Goal: Browse casually

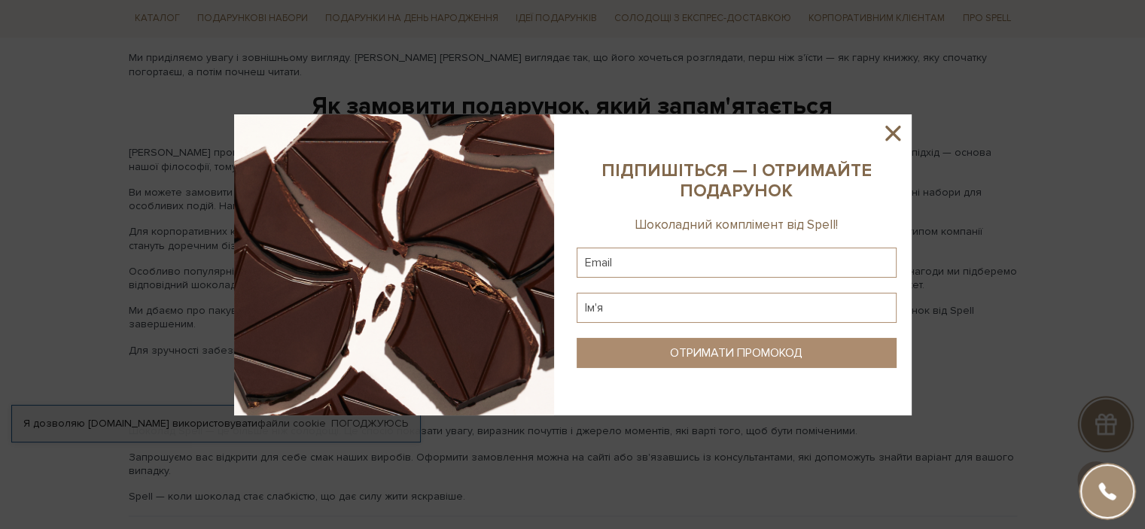
scroll to position [2410, 0]
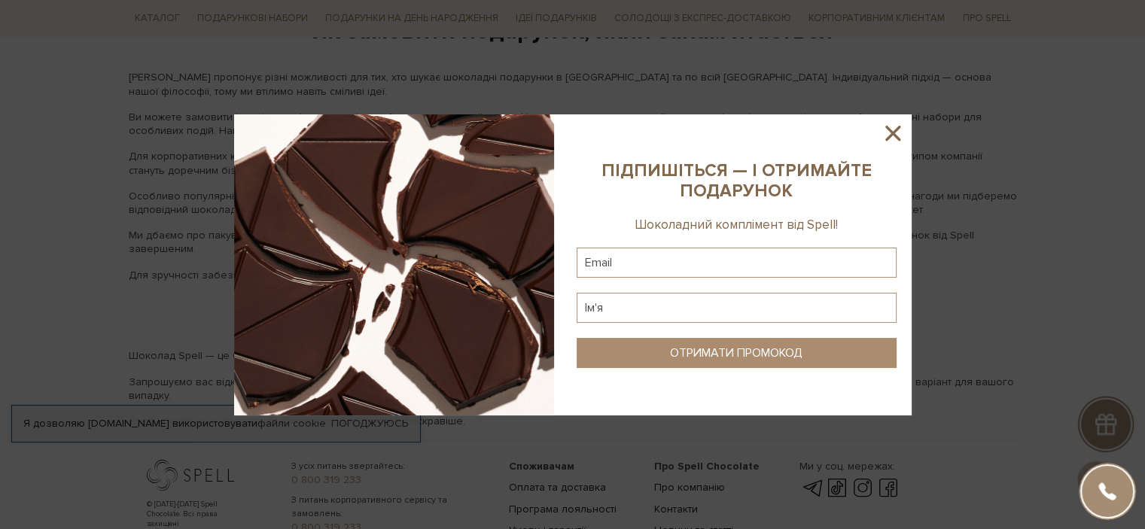
click at [896, 136] on icon at bounding box center [892, 133] width 15 height 15
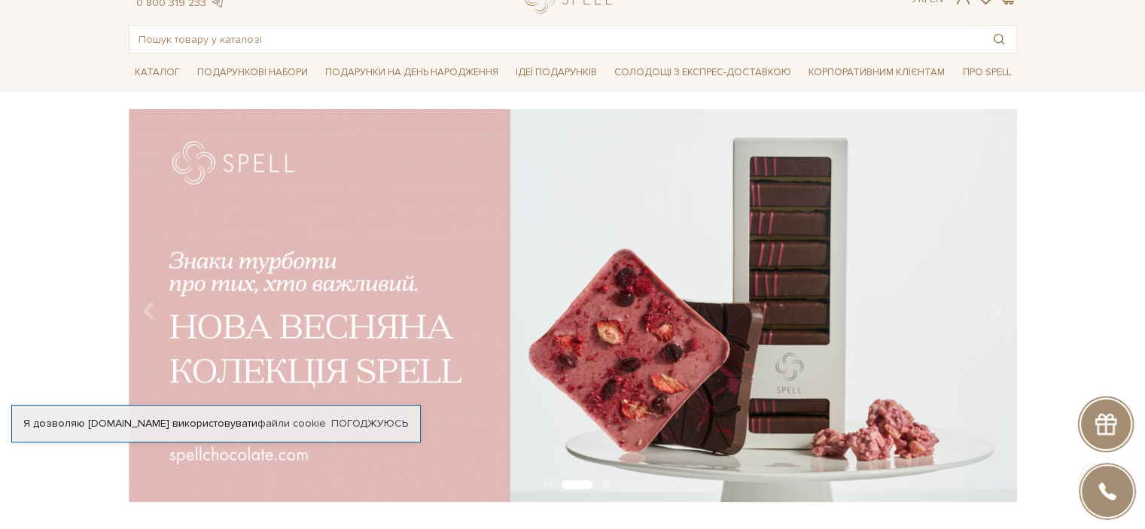
scroll to position [0, 0]
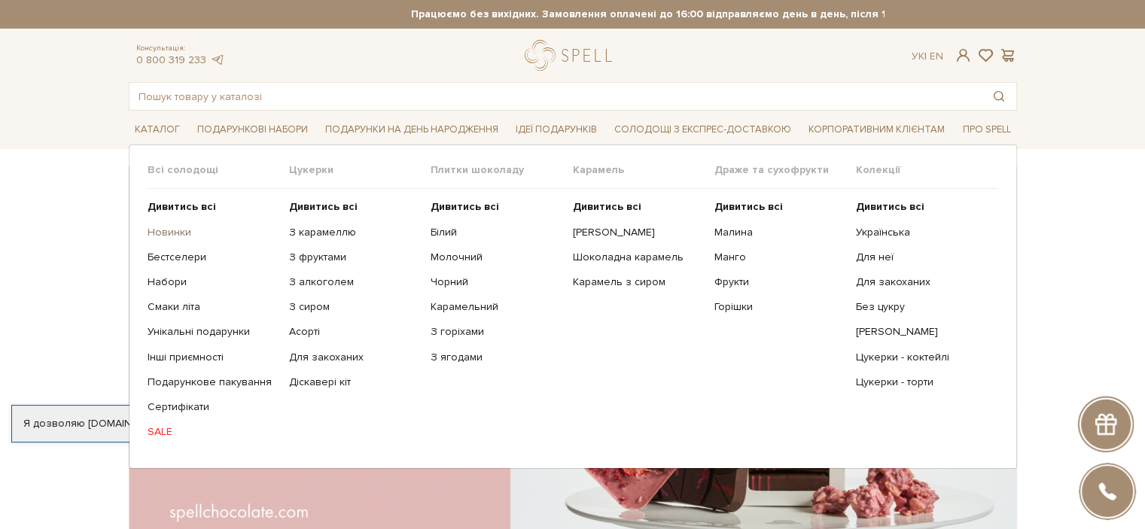
click at [164, 230] on link "Новинки" at bounding box center [213, 233] width 130 height 14
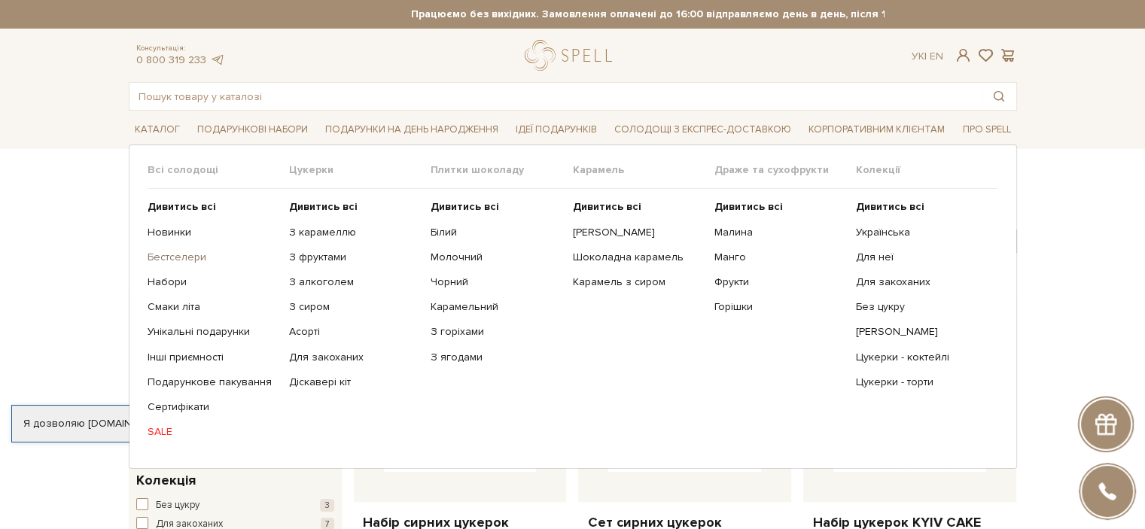
click at [165, 256] on link "Бестселери" at bounding box center [213, 258] width 130 height 14
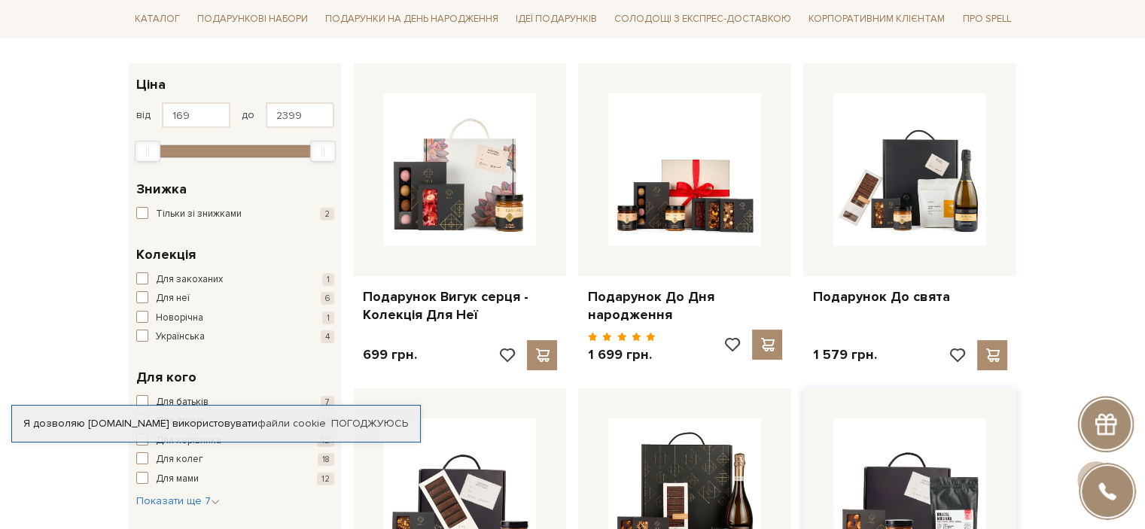
scroll to position [151, 0]
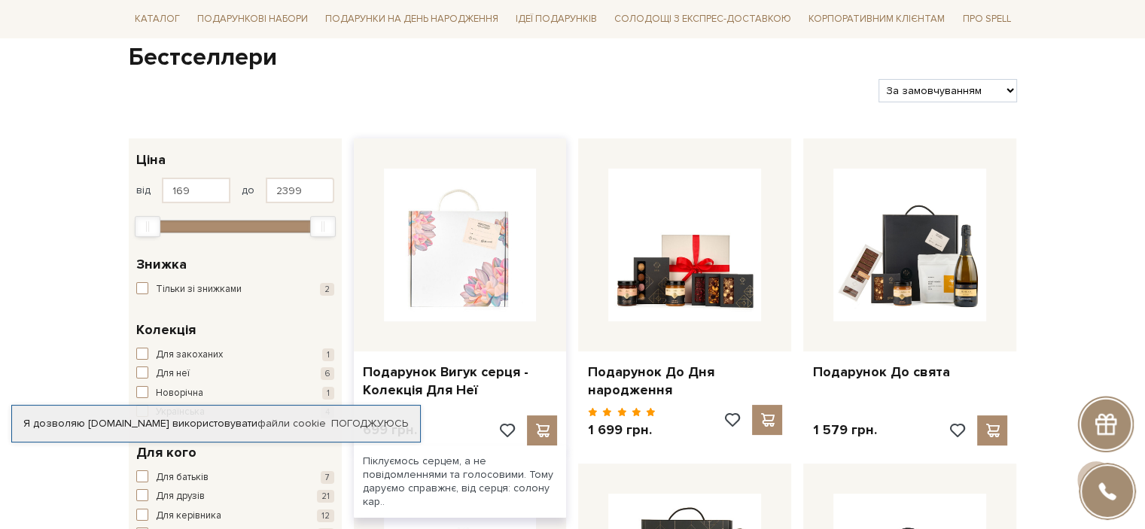
click at [438, 278] on img at bounding box center [460, 245] width 153 height 153
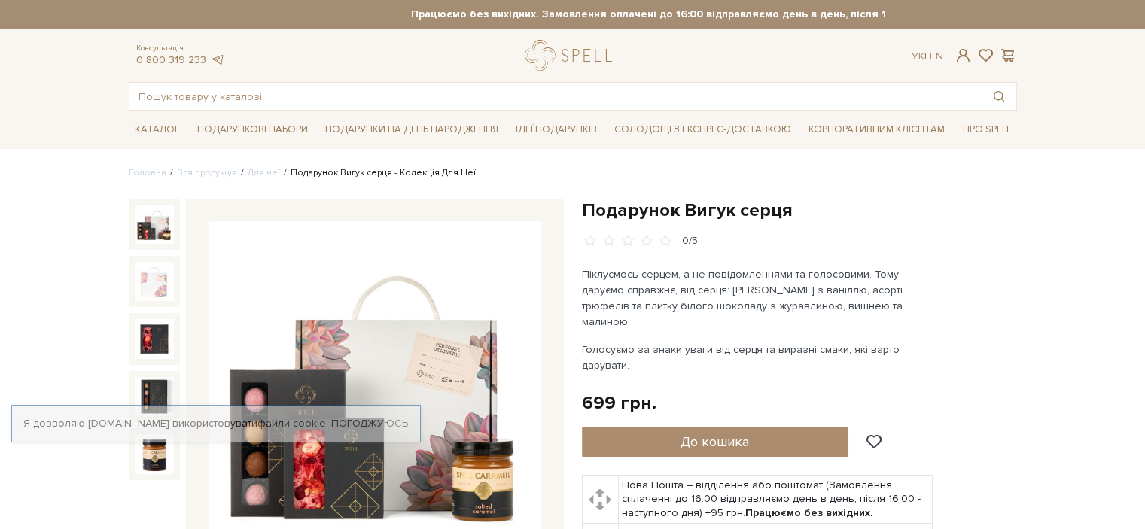
scroll to position [151, 0]
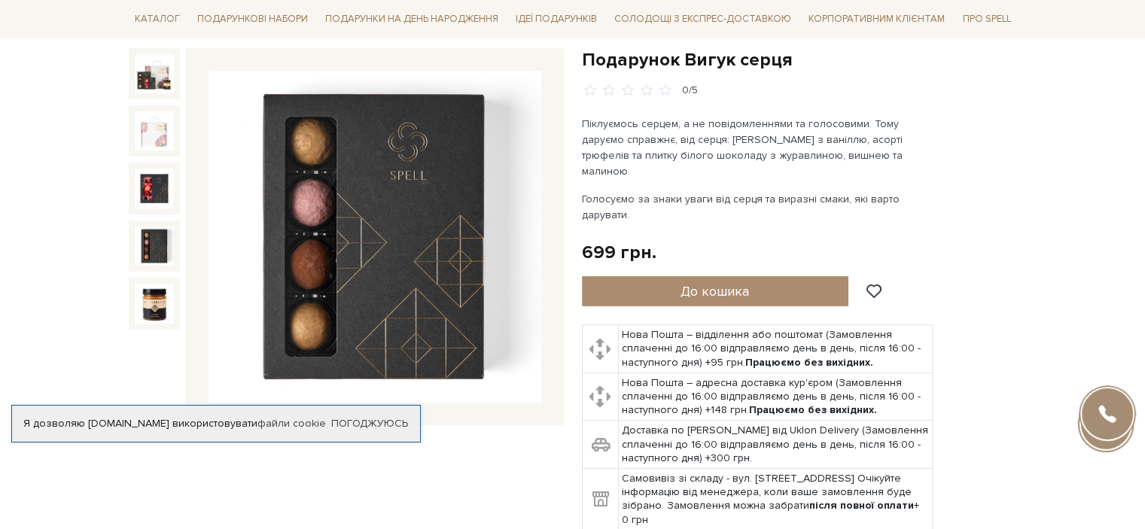
click at [150, 230] on img at bounding box center [154, 246] width 39 height 39
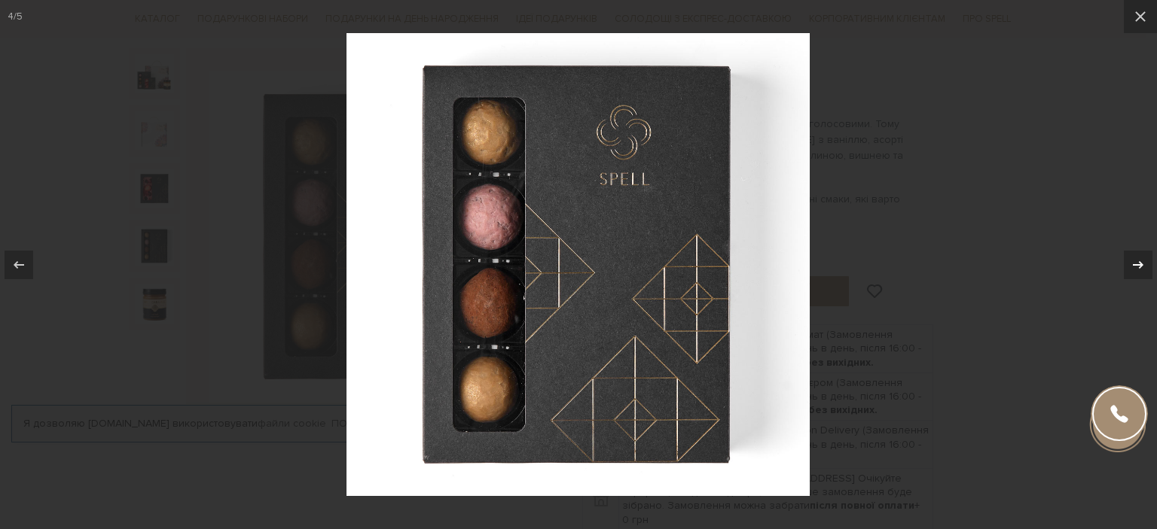
click at [1135, 259] on icon at bounding box center [1138, 265] width 18 height 18
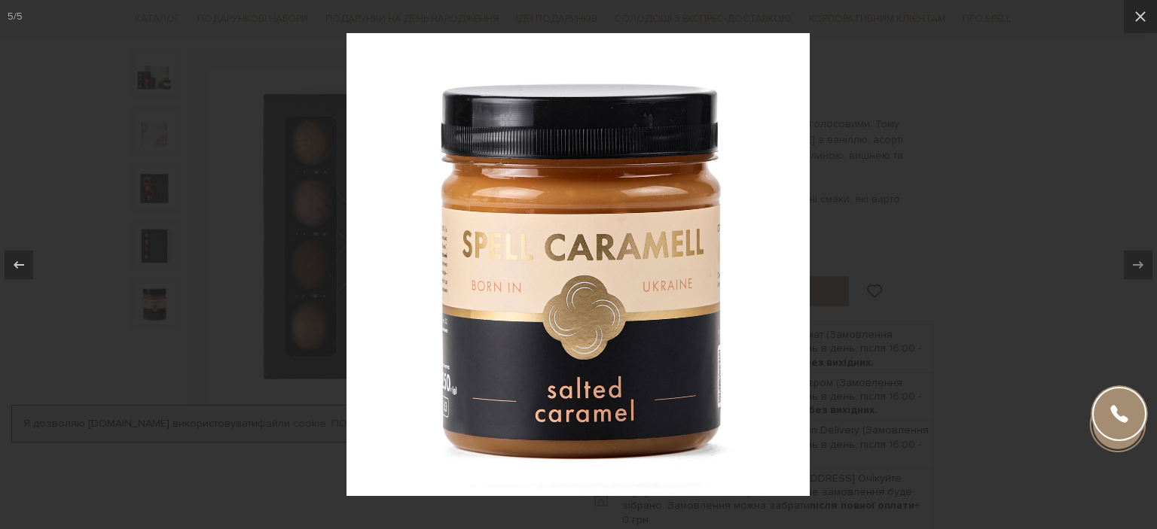
click at [1013, 309] on div at bounding box center [578, 264] width 1157 height 529
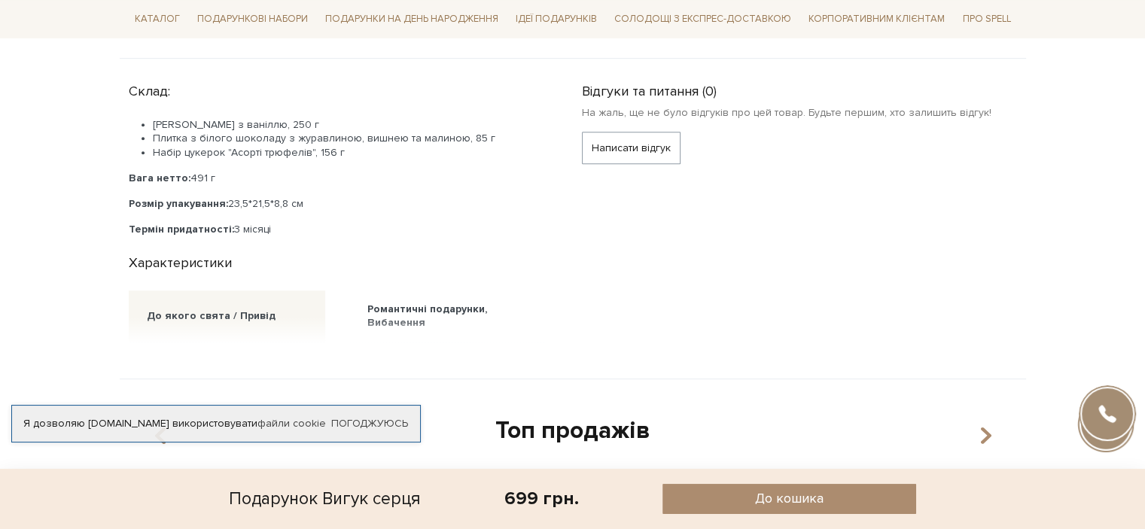
scroll to position [904, 0]
